Goal: Task Accomplishment & Management: Use online tool/utility

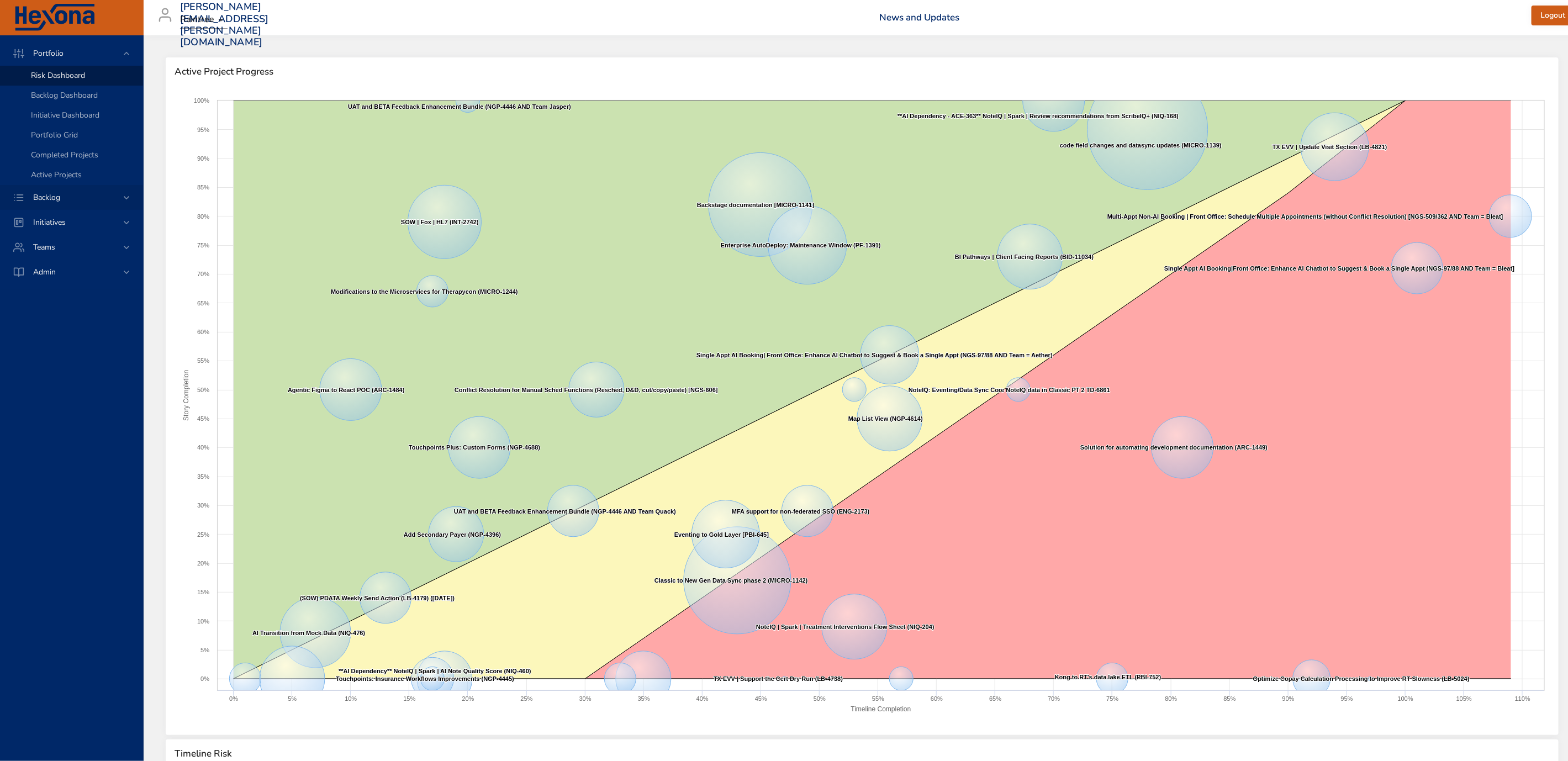
drag, startPoint x: 60, startPoint y: 198, endPoint x: 52, endPoint y: 201, distance: 8.5
click at [59, 199] on span "Backlog" at bounding box center [46, 197] width 45 height 11
click at [69, 104] on span "Backlog Details" at bounding box center [57, 100] width 53 height 11
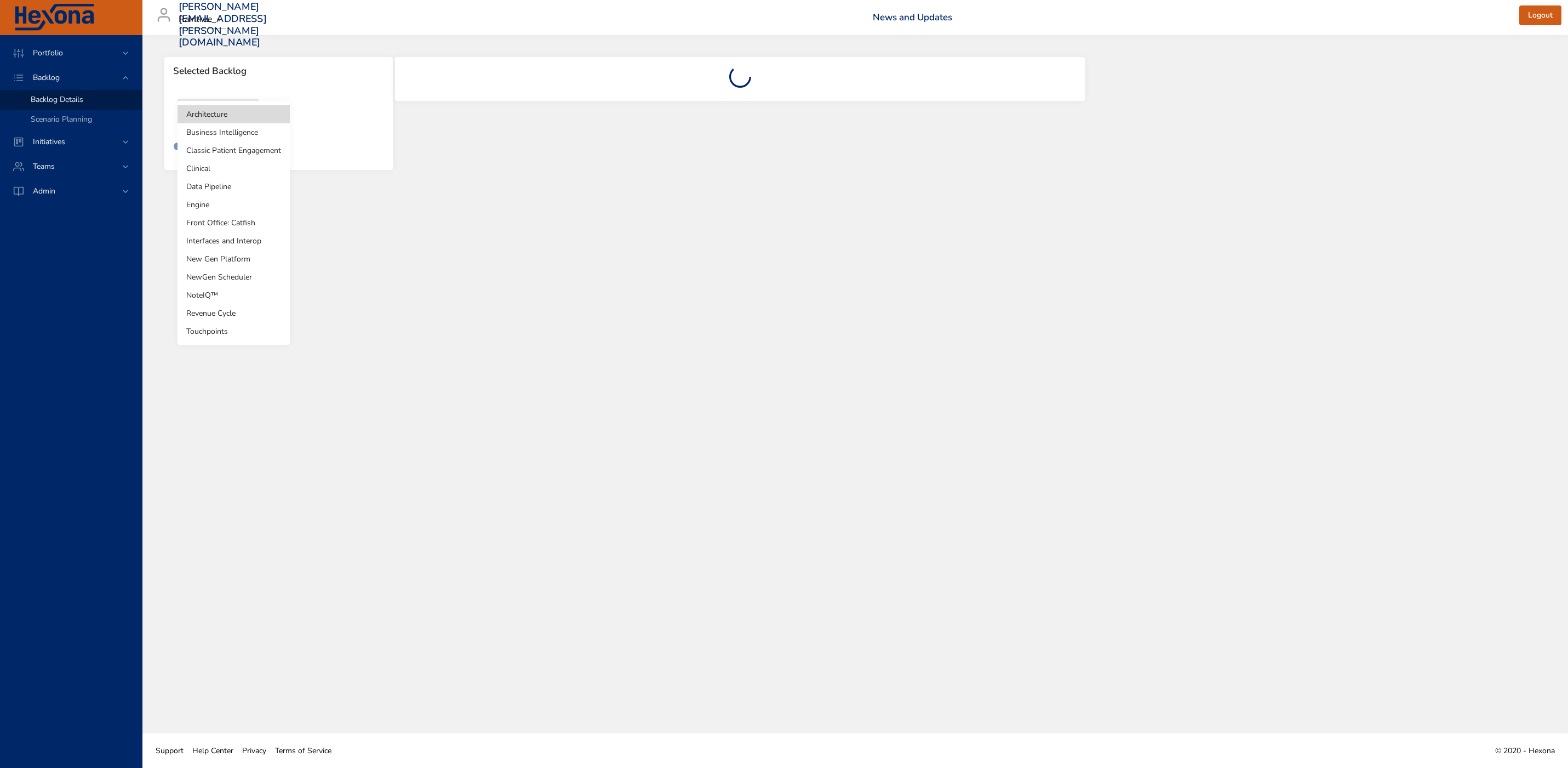
click at [218, 118] on body "Portfolio Backlog Backlog Details Scenario Planning Initiatives Teams Admin [EM…" at bounding box center [784, 384] width 1568 height 768
click at [217, 154] on li "Classic Patient Engagement" at bounding box center [233, 151] width 112 height 18
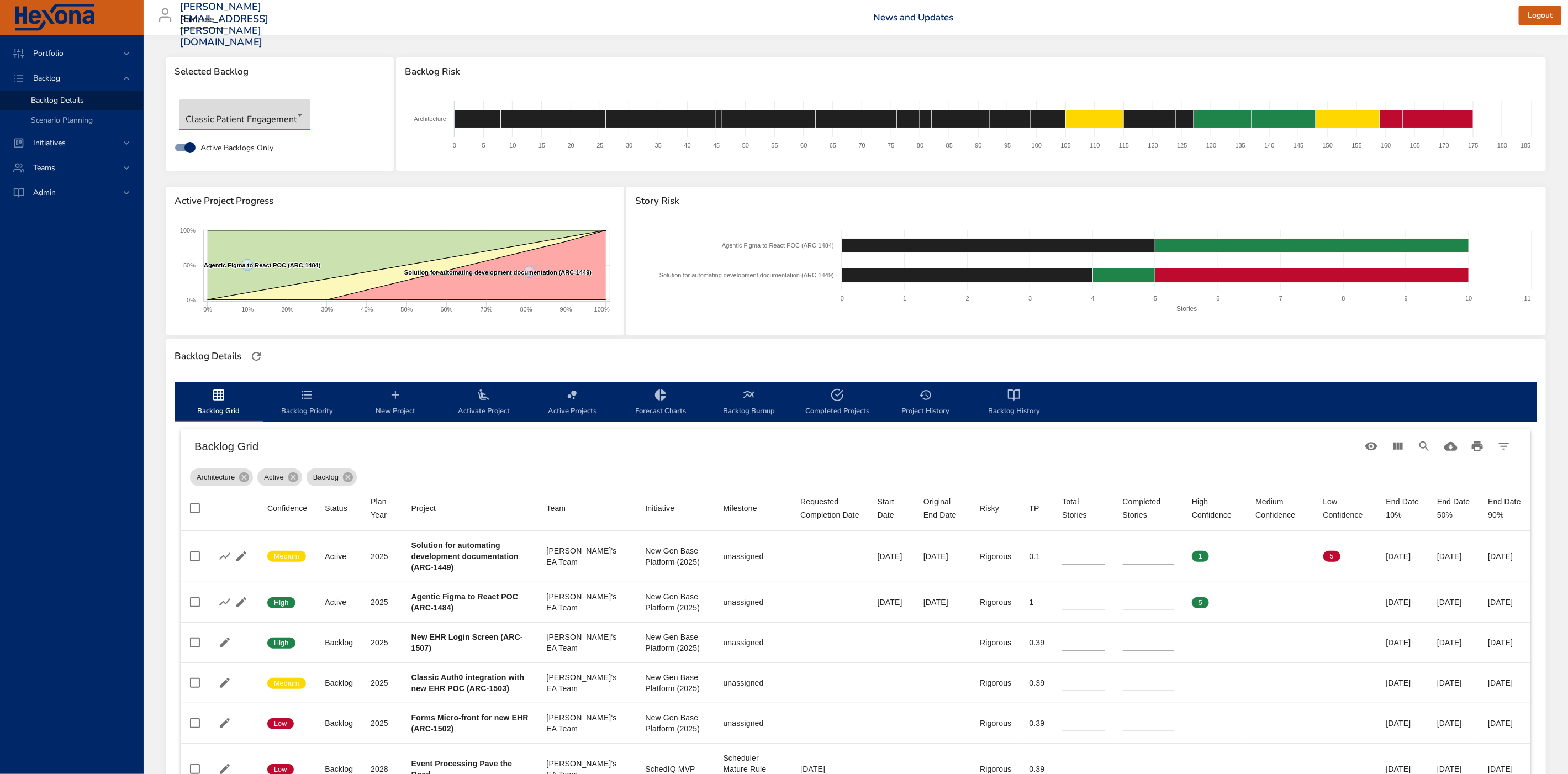
type input "*"
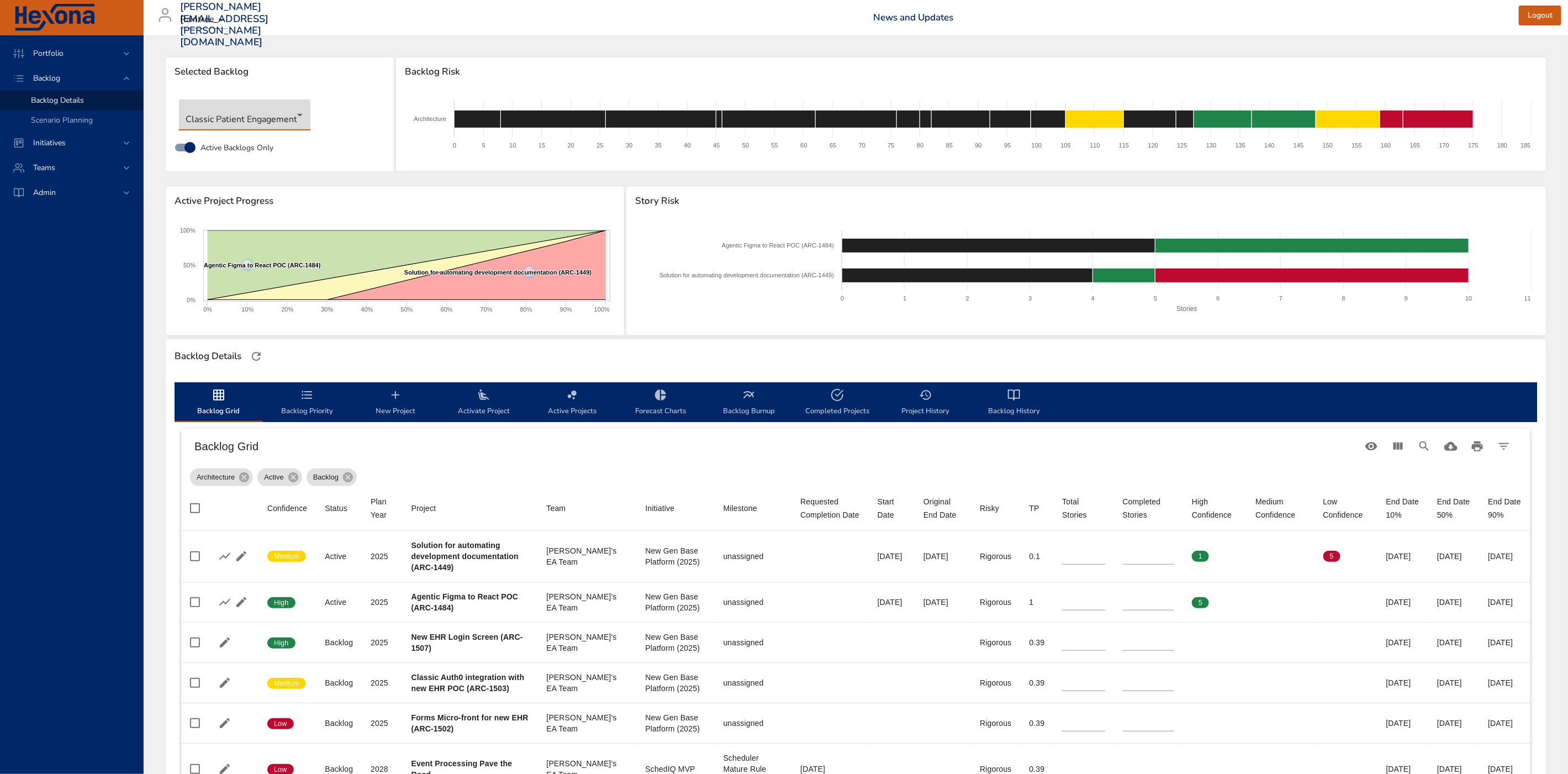
type input "*"
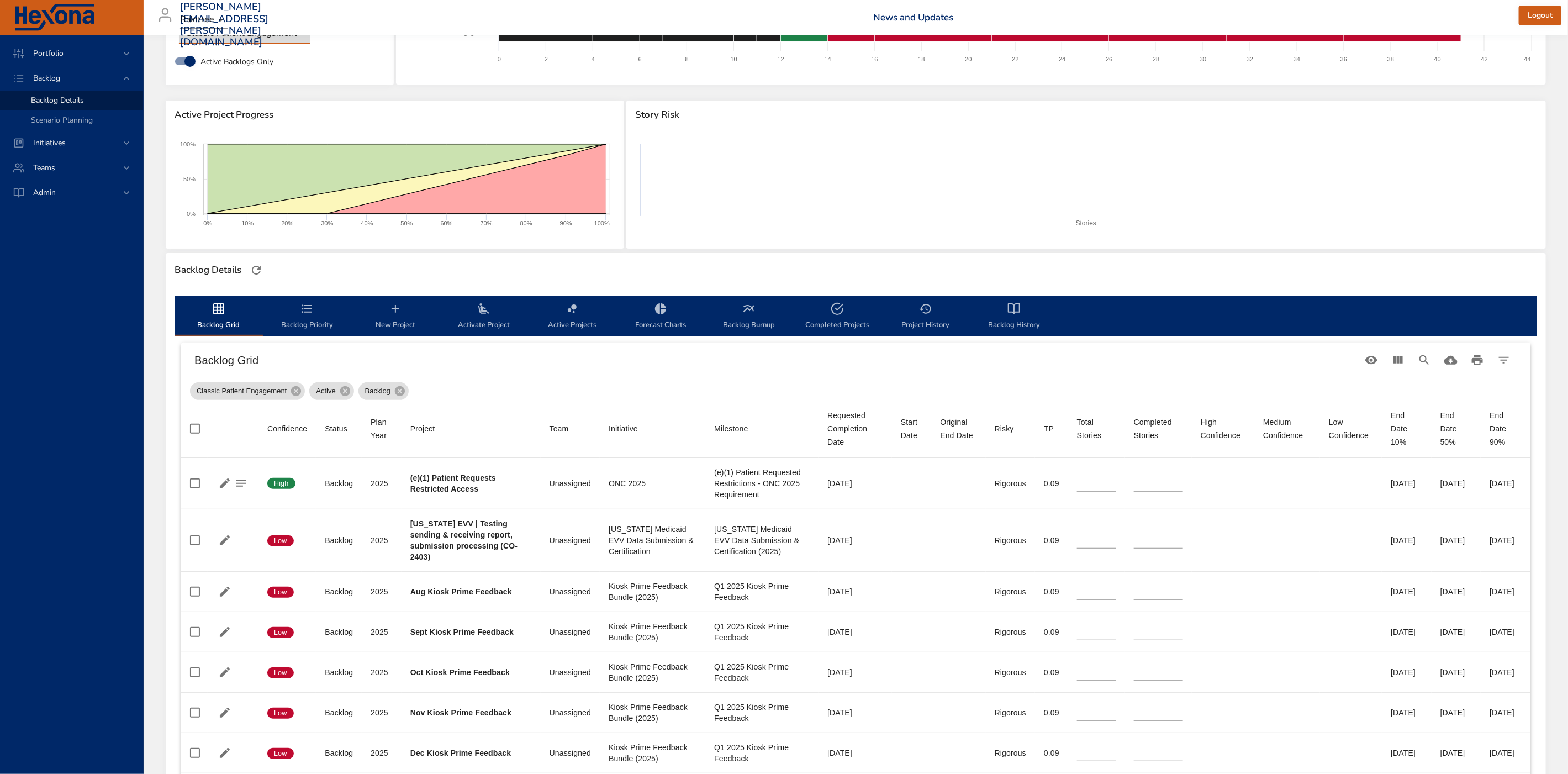
scroll to position [106, 0]
